Goal: Task Accomplishment & Management: Use online tool/utility

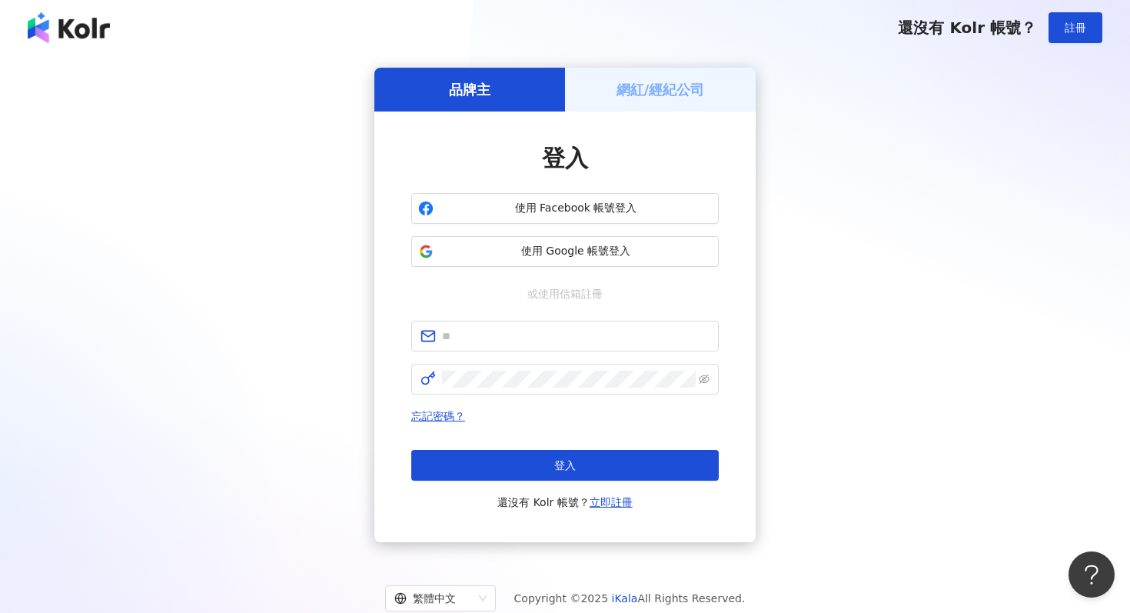
click at [588, 92] on div "網紅/經紀公司" at bounding box center [660, 90] width 191 height 44
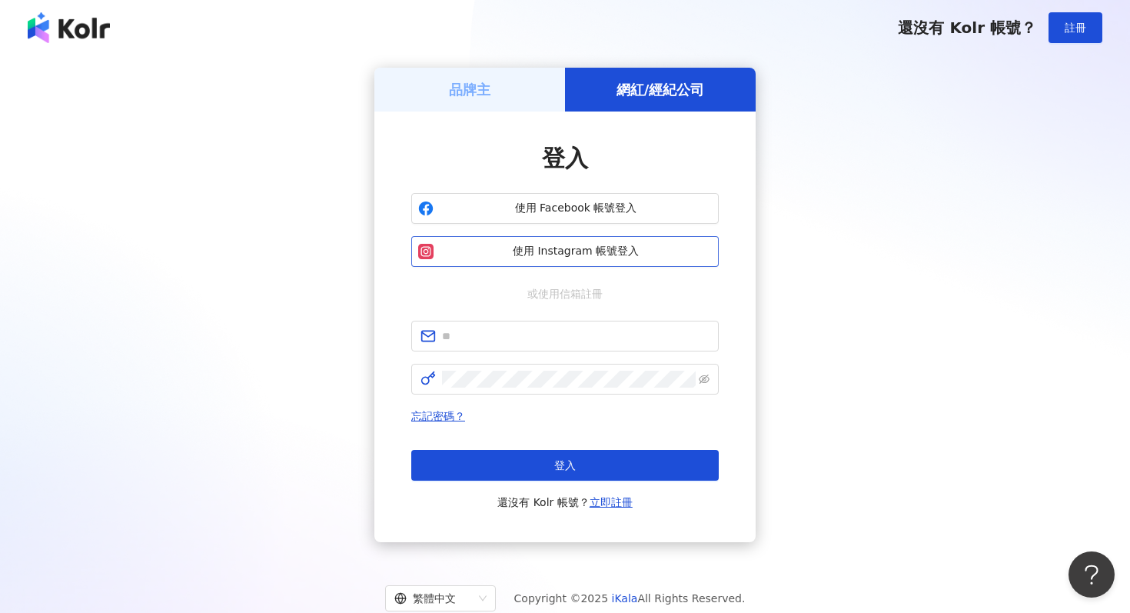
click at [545, 248] on span "使用 Instagram 帳號登入" at bounding box center [576, 251] width 272 height 15
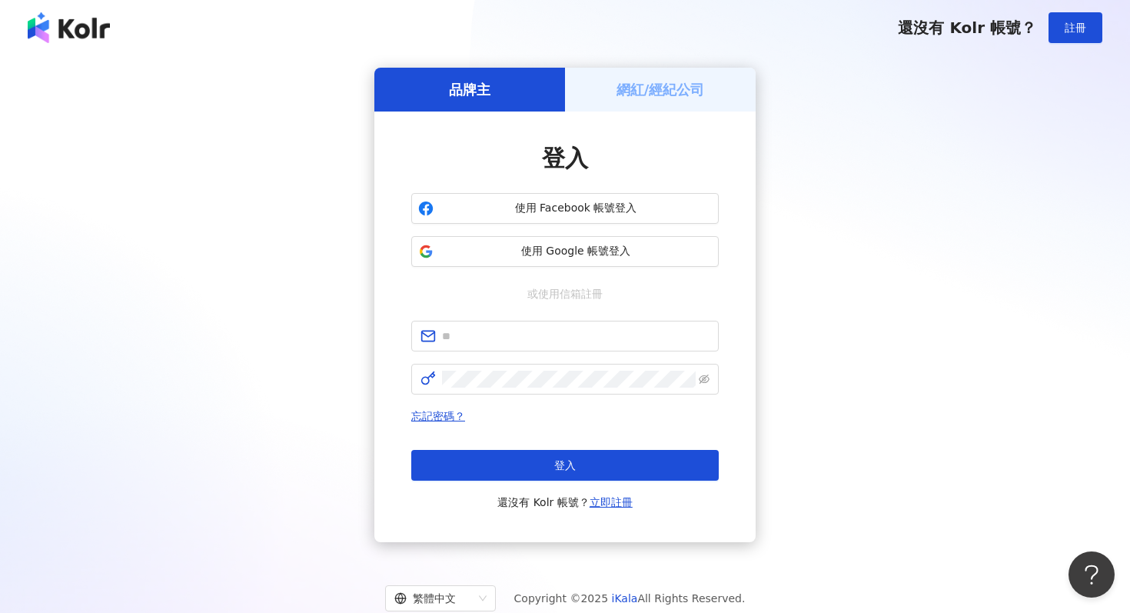
click at [658, 91] on h5 "網紅/經紀公司" at bounding box center [661, 89] width 88 height 19
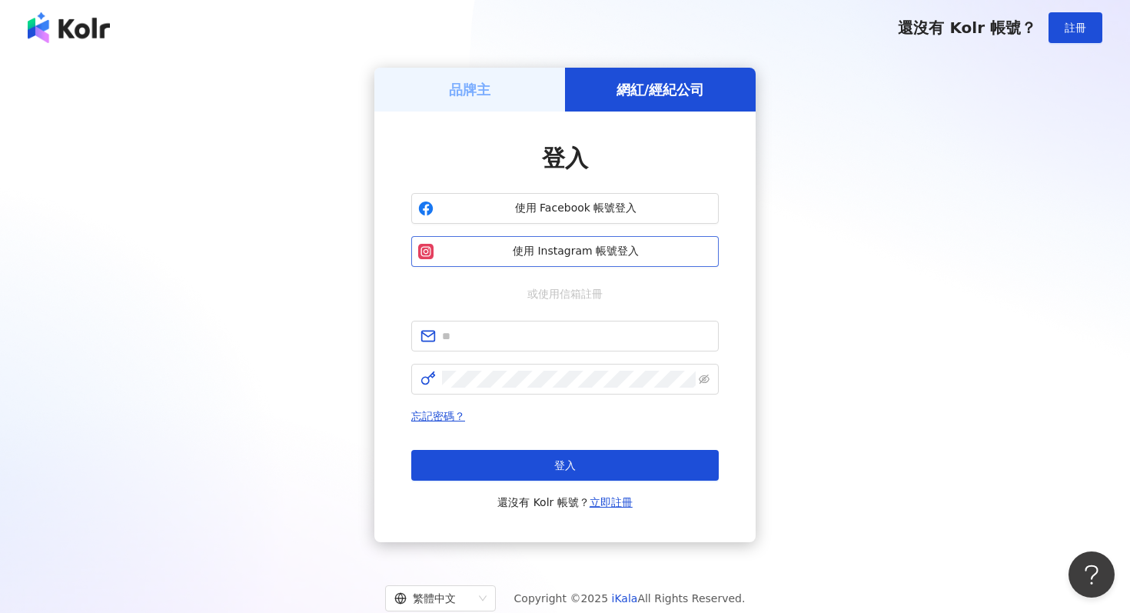
click at [607, 259] on button "使用 Instagram 帳號登入" at bounding box center [565, 251] width 308 height 31
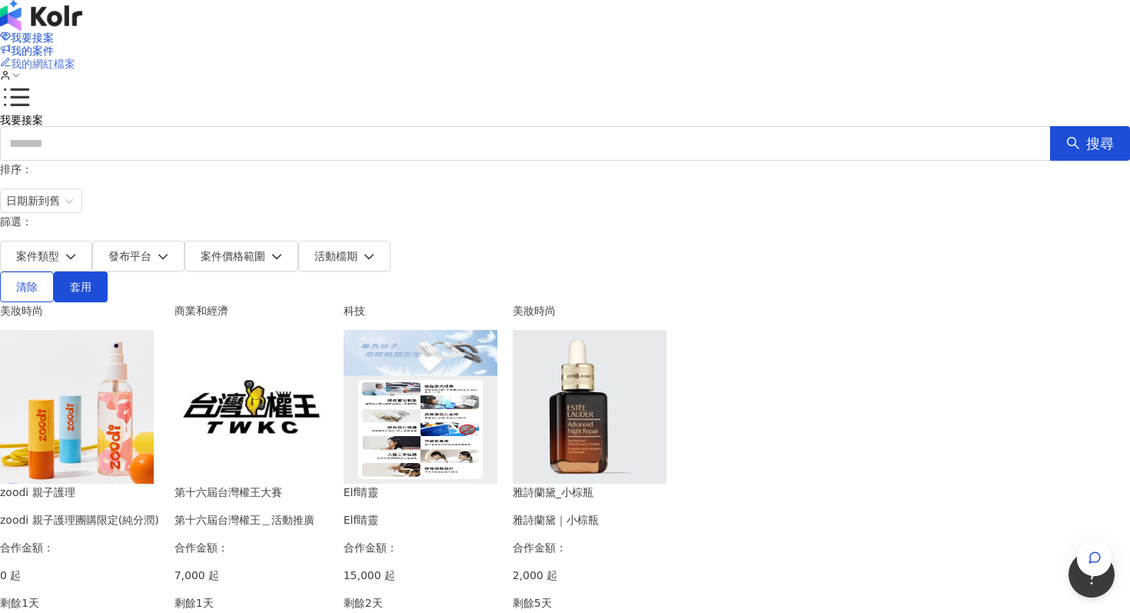
click at [75, 58] on span "我的網紅檔案" at bounding box center [43, 64] width 65 height 12
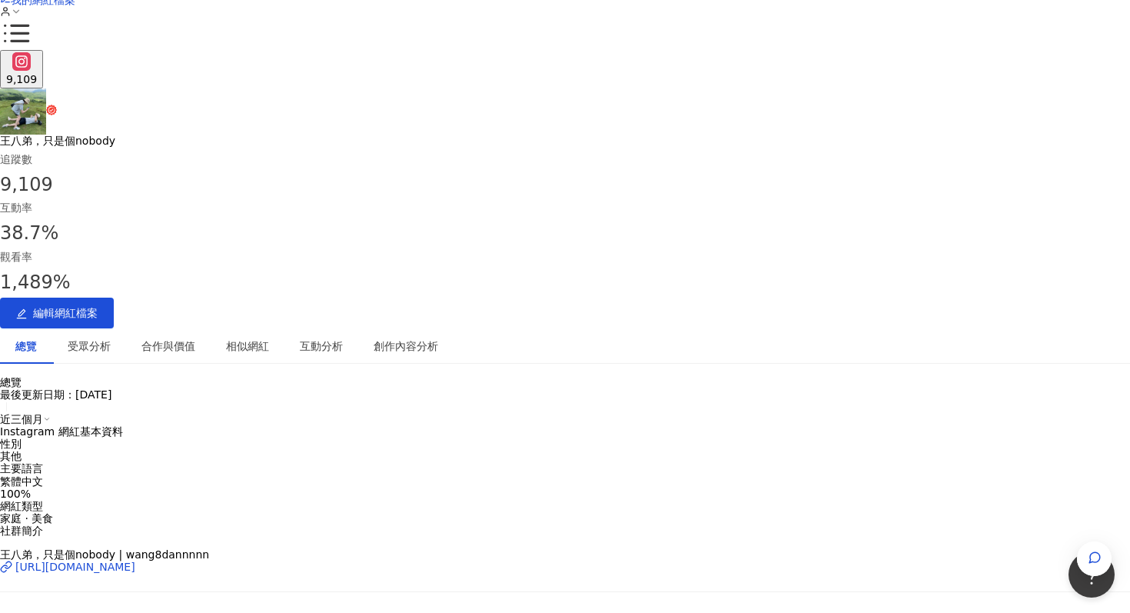
scroll to position [65, 0]
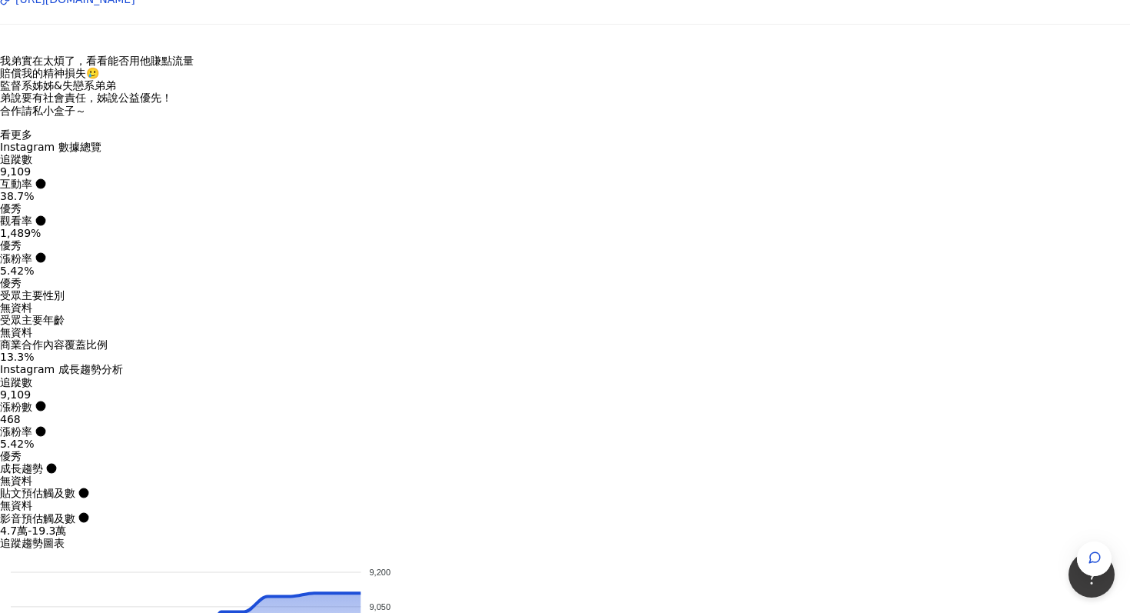
scroll to position [0, 0]
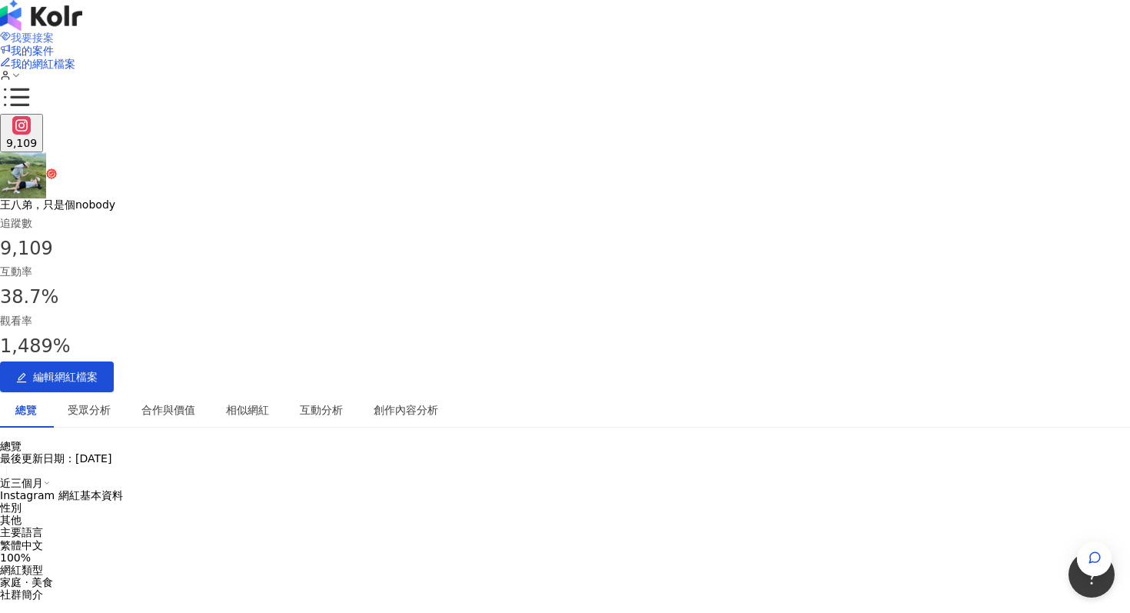
click at [54, 39] on link "我要接案" at bounding box center [27, 38] width 54 height 12
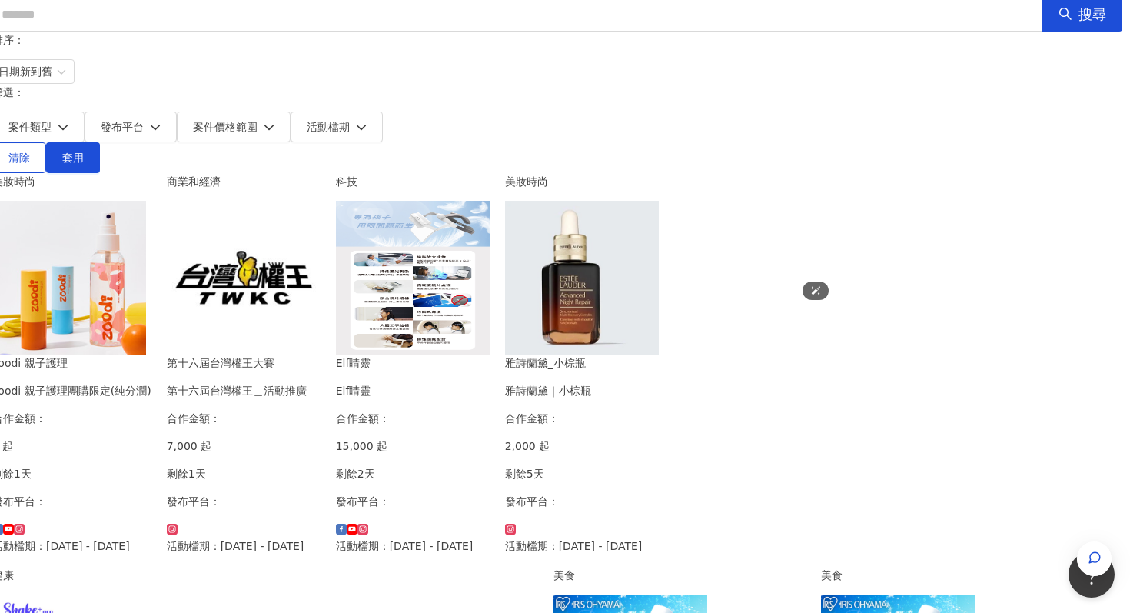
scroll to position [118, 158]
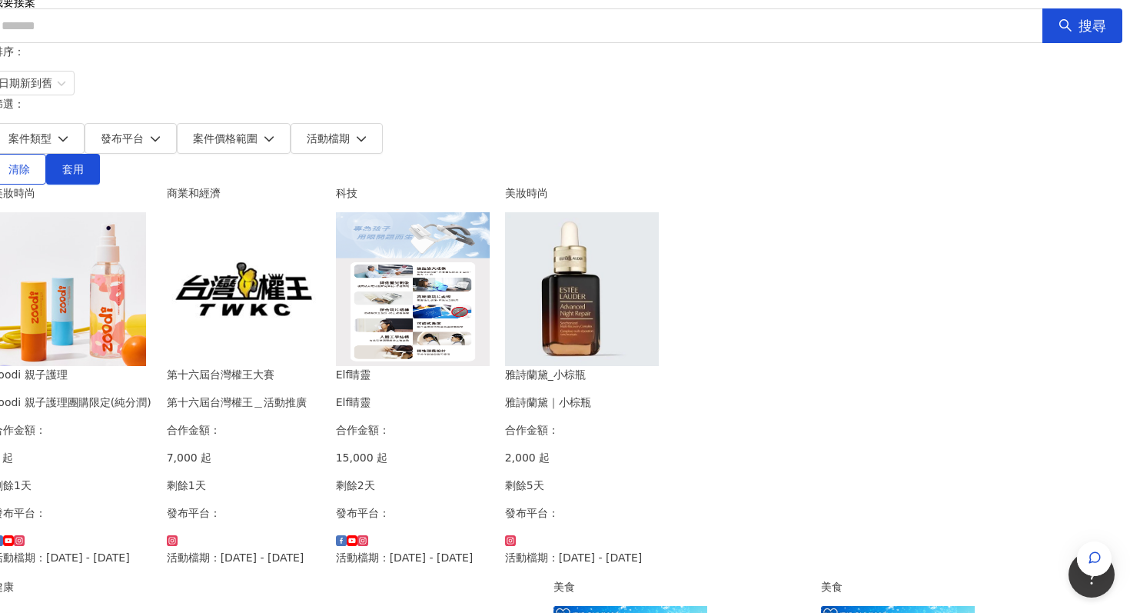
click at [490, 221] on img at bounding box center [413, 289] width 154 height 154
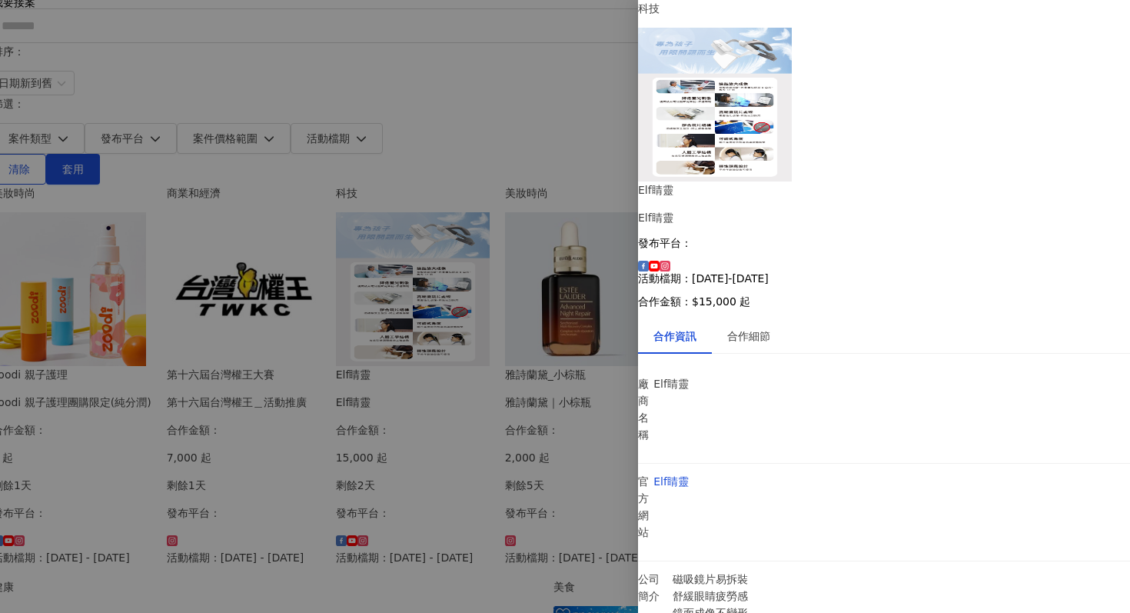
scroll to position [215, 0]
click at [521, 65] on div at bounding box center [565, 306] width 1130 height 613
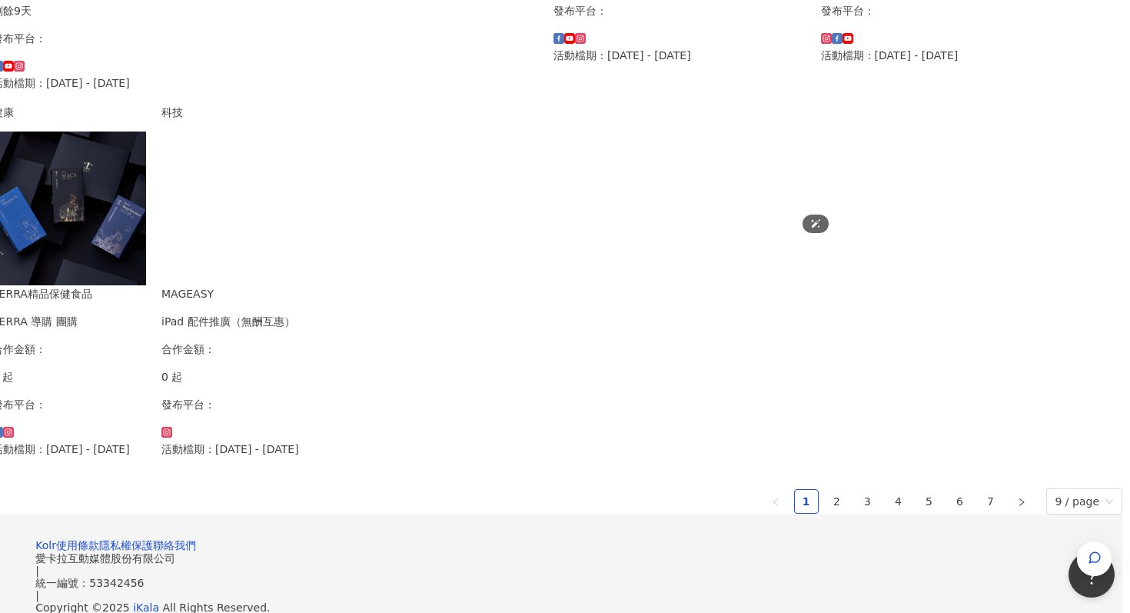
scroll to position [1010, 158]
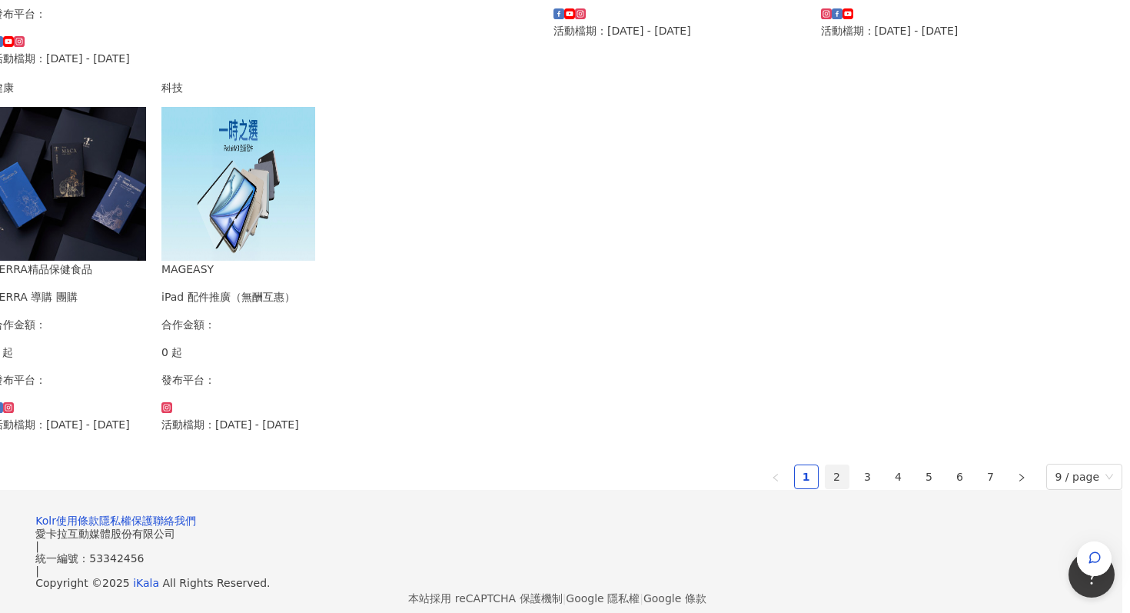
click at [826, 465] on link "2" at bounding box center [837, 476] width 23 height 23
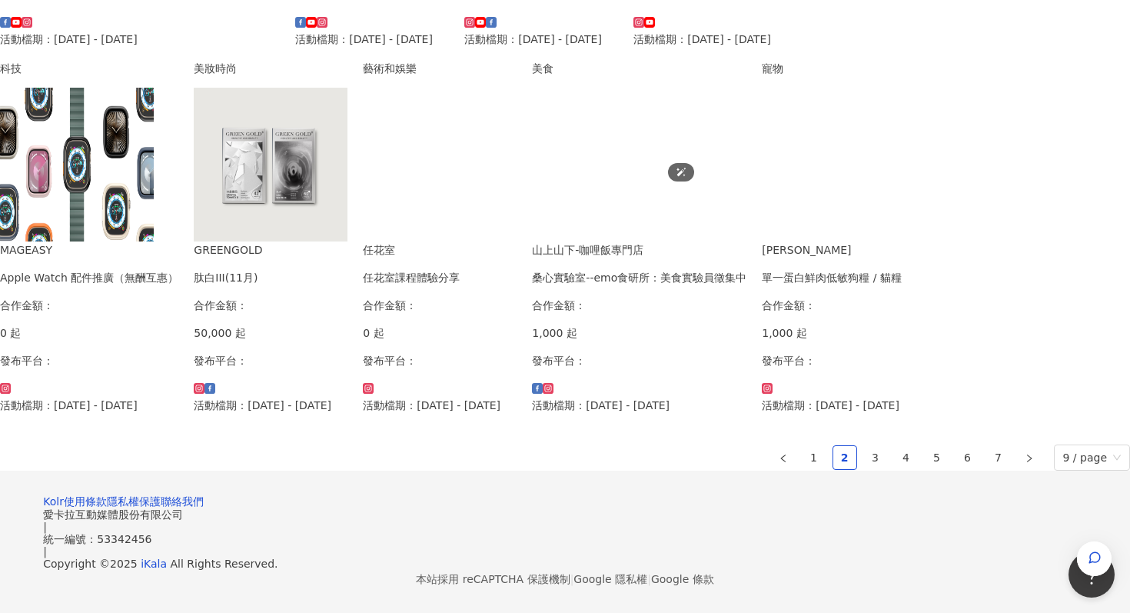
scroll to position [1030, 0]
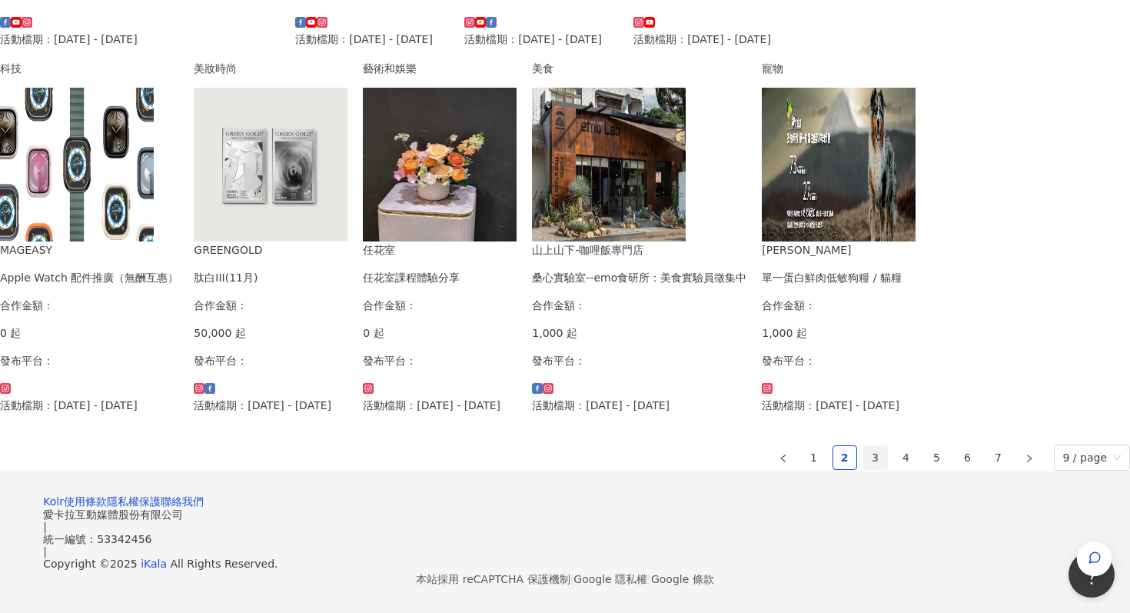
click at [864, 446] on link "3" at bounding box center [875, 457] width 23 height 23
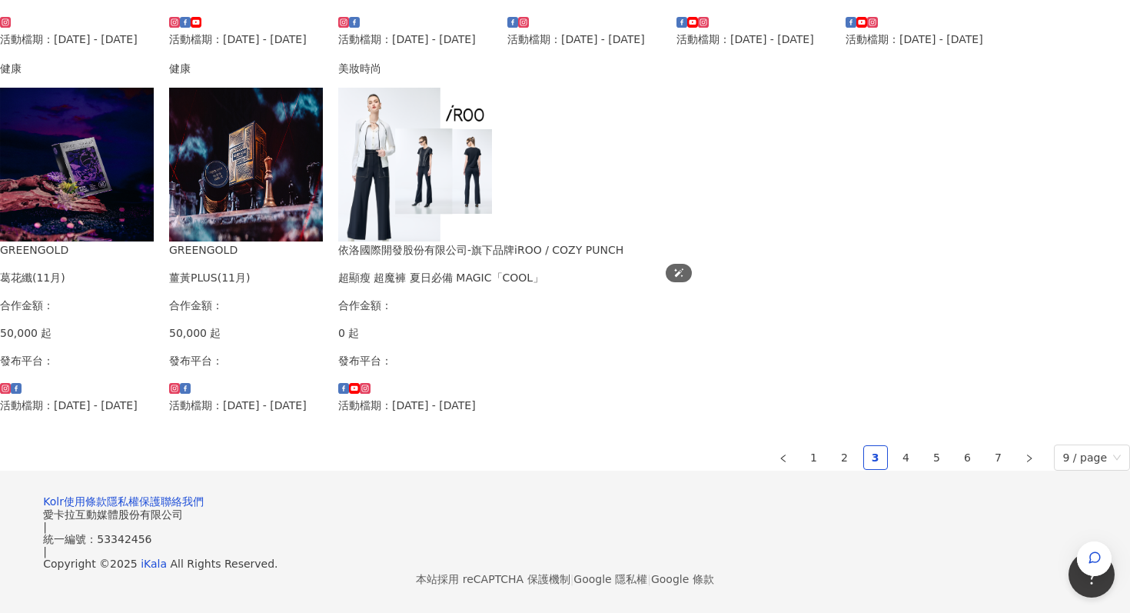
scroll to position [971, 0]
click at [895, 446] on link "4" at bounding box center [906, 457] width 23 height 23
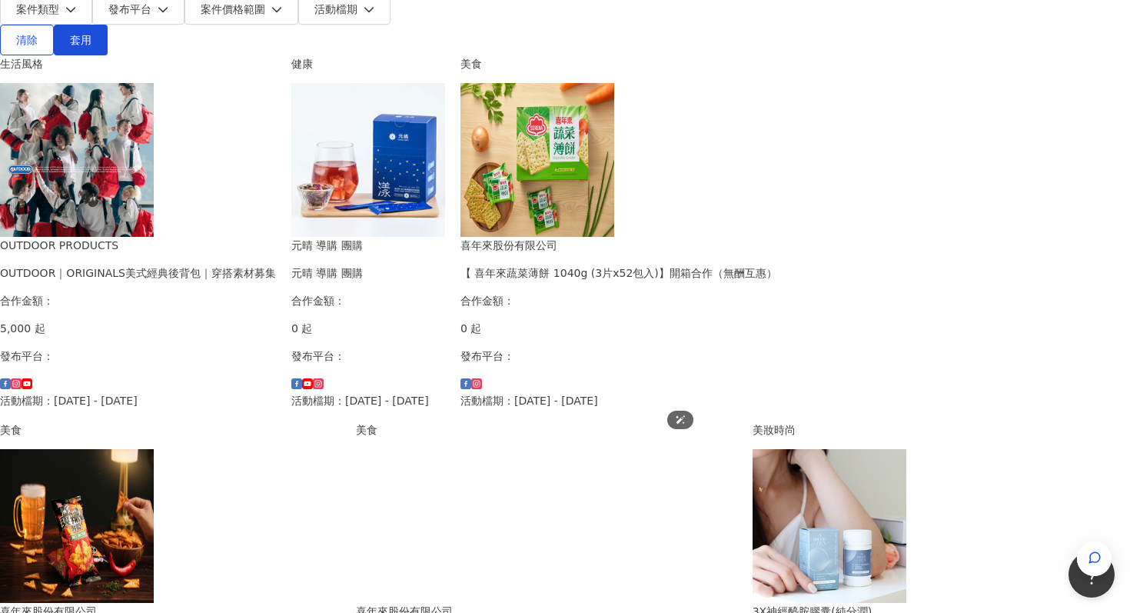
scroll to position [0, 0]
